Goal: Use online tool/utility: Use online tool/utility

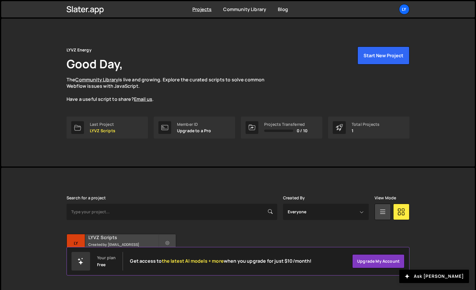
click at [112, 241] on h2 "LYVZ Scripts" at bounding box center [123, 237] width 70 height 6
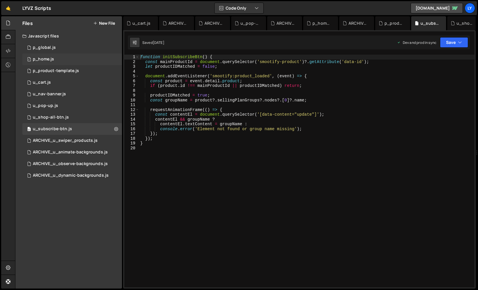
click at [86, 61] on div "1 p_home.js 0" at bounding box center [72, 59] width 100 height 12
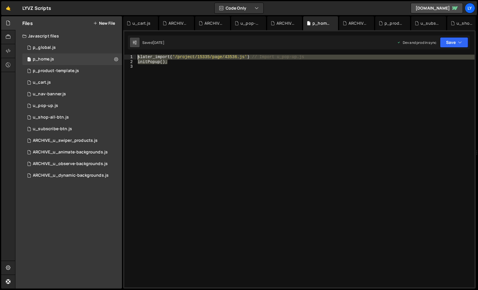
drag, startPoint x: 175, startPoint y: 63, endPoint x: 134, endPoint y: 42, distance: 45.8
click at [134, 42] on div "Debug Explain Copy u_cart.js ARCHIVE_u_observe-backgrounds.js ARCHIVE_u_animate…" at bounding box center [299, 152] width 353 height 273
type textarea "slater_import('/project/15335/page/43536.js') // Import u_pop-up.js initPopup();"
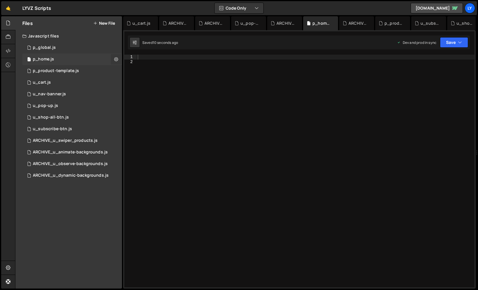
click at [118, 60] on icon at bounding box center [116, 59] width 4 height 6
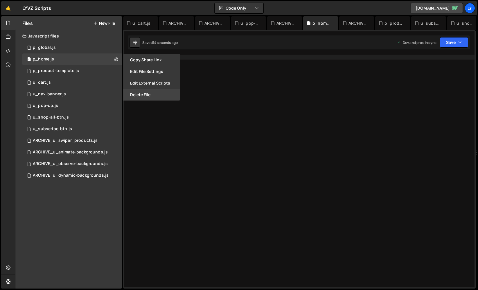
click at [145, 96] on button "Delete File" at bounding box center [151, 95] width 57 height 12
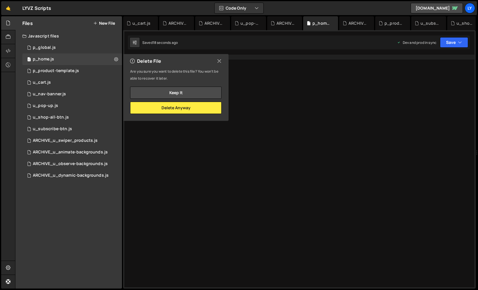
click at [220, 62] on icon at bounding box center [219, 61] width 5 height 6
